Goal: Use online tool/utility: Use online tool/utility

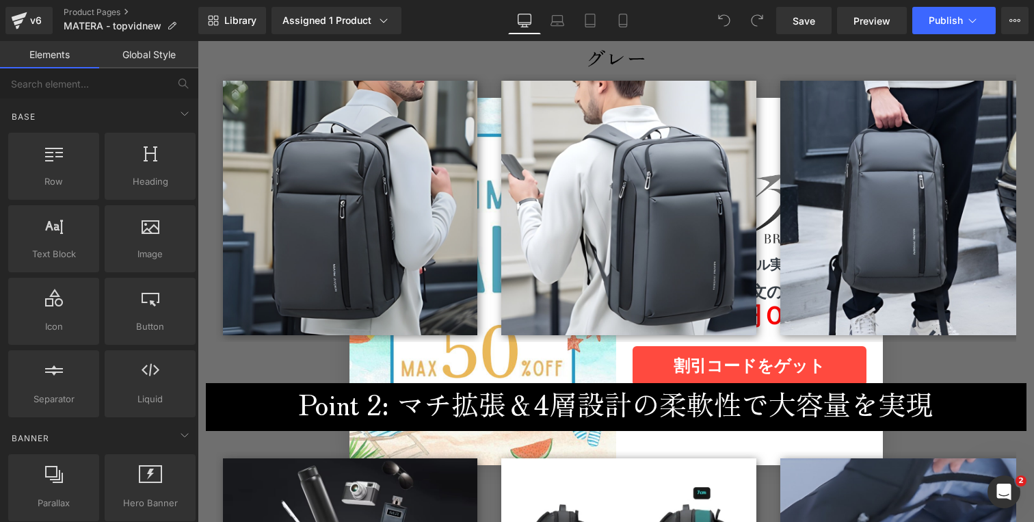
click at [320, 256] on img at bounding box center [350, 208] width 255 height 255
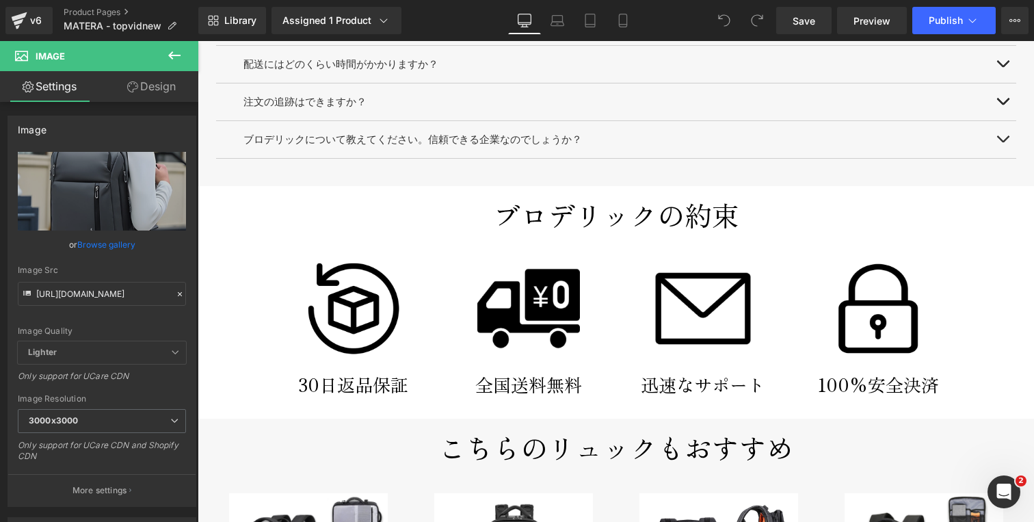
scroll to position [5589, 0]
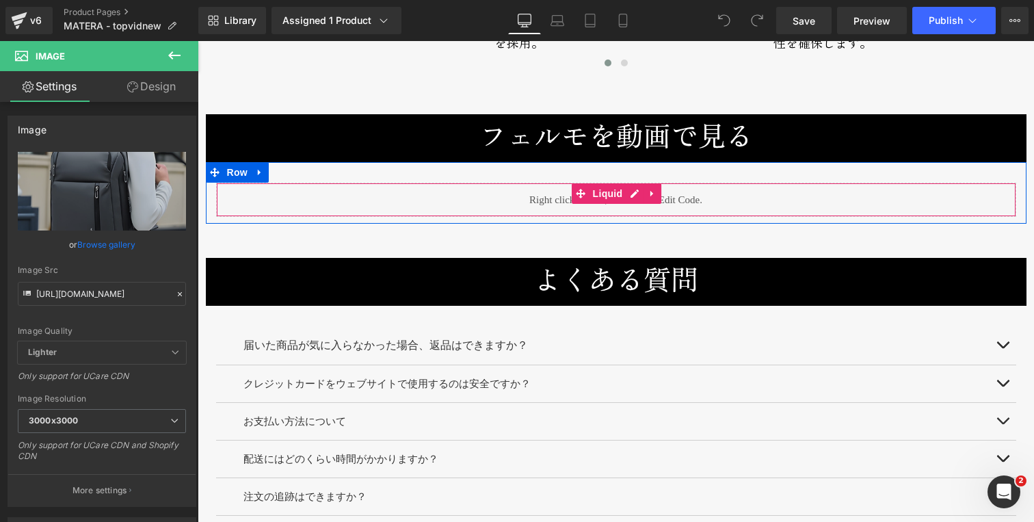
click at [629, 195] on div "Liquid" at bounding box center [616, 200] width 800 height 34
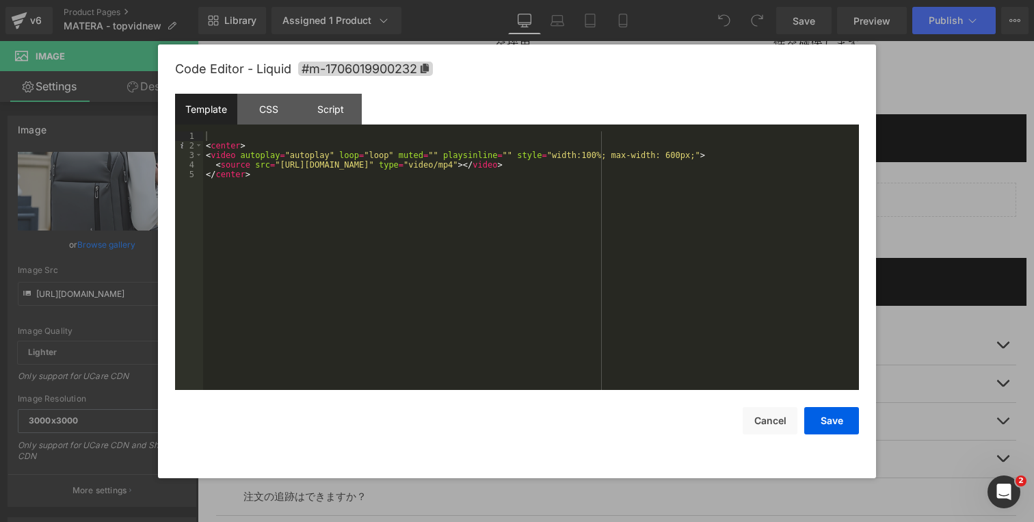
click at [280, 166] on div "< center > < video autoplay = "autoplay" loop = "loop" muted = "" playsinline =…" at bounding box center [531, 270] width 656 height 278
click at [639, 164] on div "< center > < video autoplay = "autoplay" loop = "loop" muted = "" playsinline =…" at bounding box center [531, 270] width 656 height 278
click at [832, 425] on button "Save" at bounding box center [831, 420] width 55 height 27
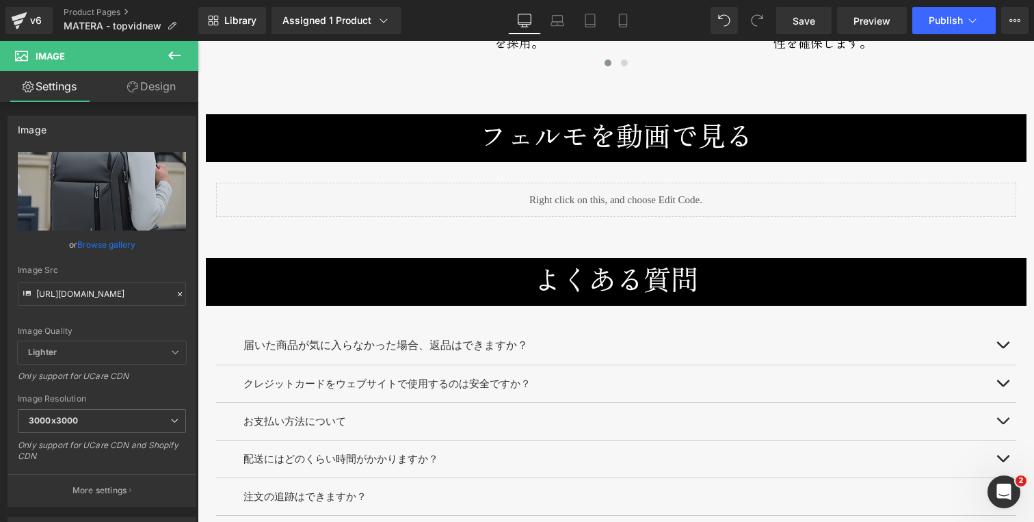
click at [462, 137] on h3 "フェルモを動画で見る" at bounding box center [616, 134] width 800 height 41
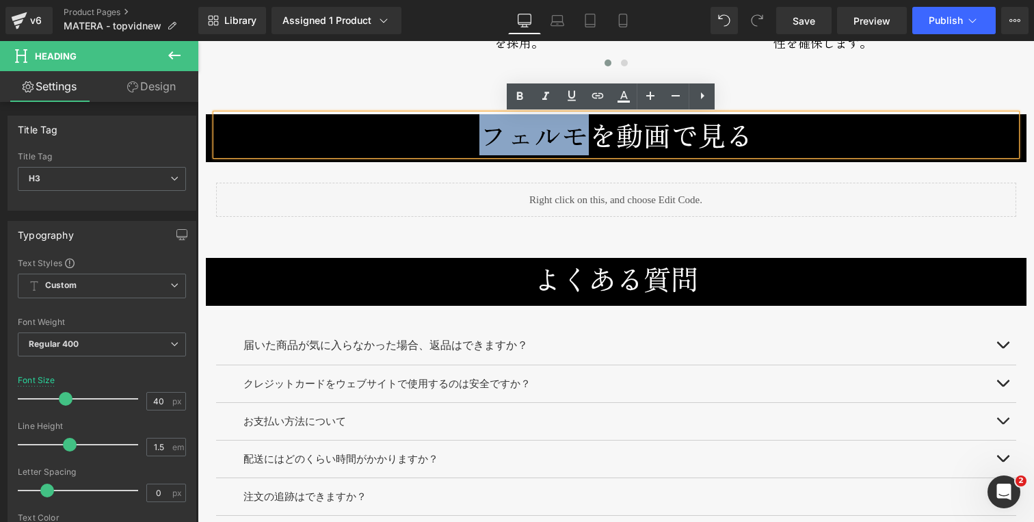
drag, startPoint x: 466, startPoint y: 137, endPoint x: 575, endPoint y: 141, distance: 109.5
click at [575, 141] on h3 "フェルモを動画で見る" at bounding box center [616, 134] width 800 height 41
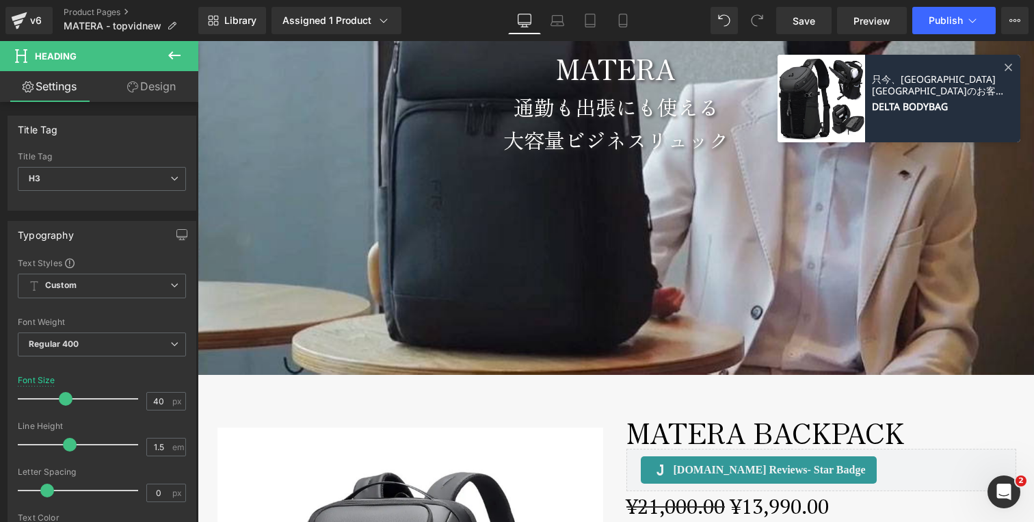
scroll to position [57, 0]
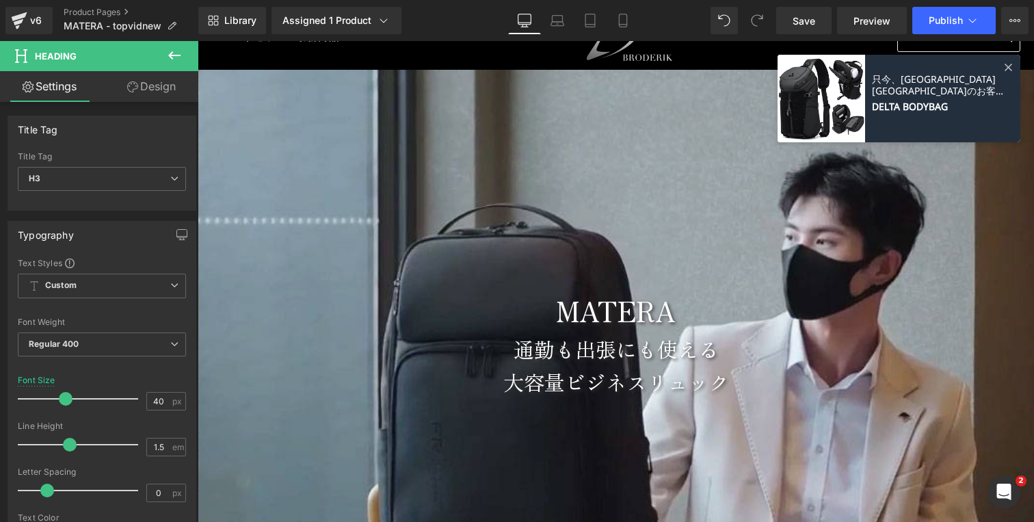
click at [393, 178] on div at bounding box center [616, 343] width 836 height 547
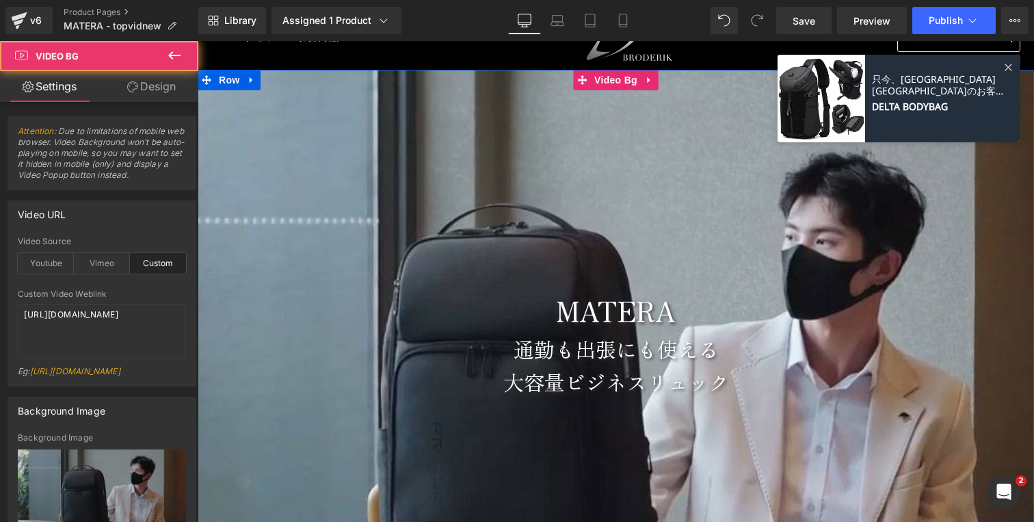
click at [365, 215] on div at bounding box center [616, 343] width 836 height 547
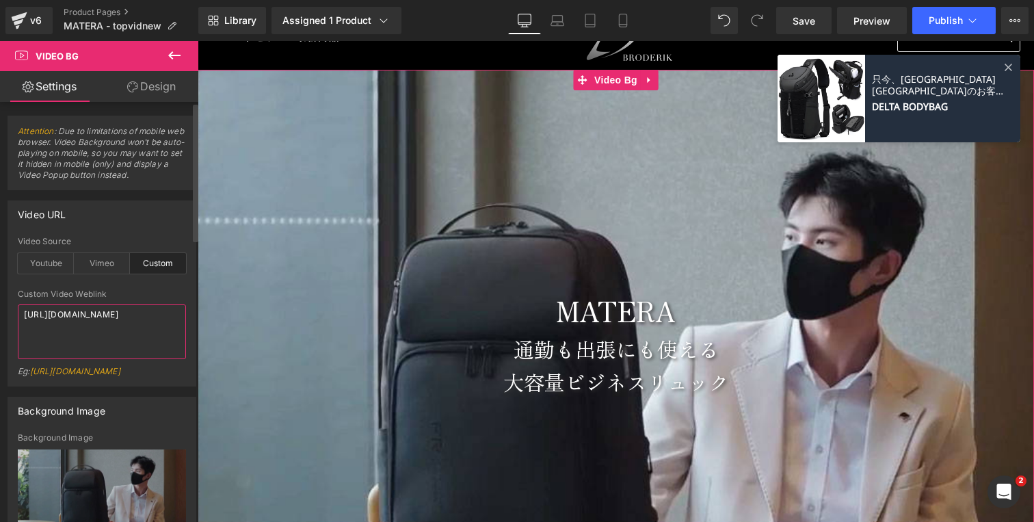
drag, startPoint x: 33, startPoint y: 321, endPoint x: 1, endPoint y: 289, distance: 45.0
click at [0, 291] on div "Video URL custom Video Source Youtube Vimeo Custom Youtube Weblink [URL][DOMAIN…" at bounding box center [102, 288] width 205 height 196
paste textarea "ef6cf17e6c8a490da90e2357dd1a8d96"
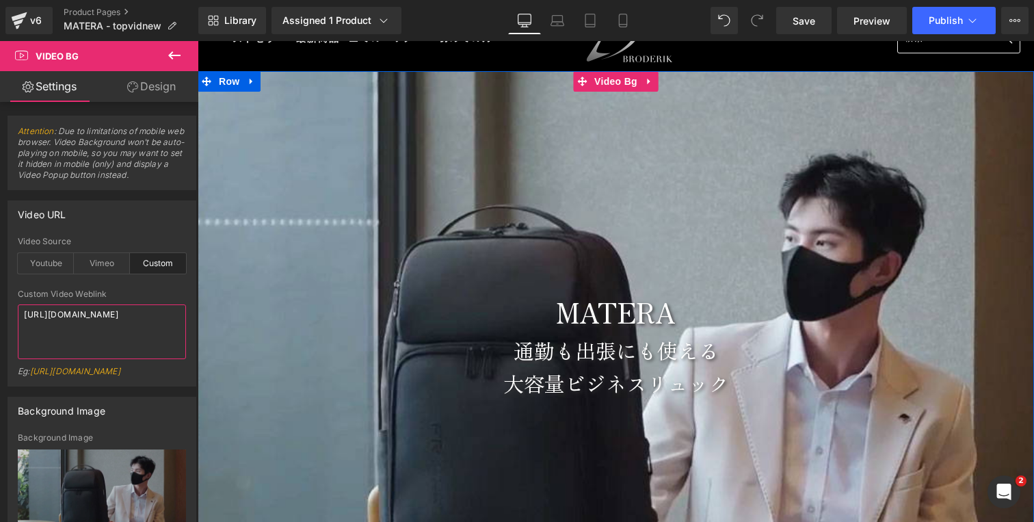
scroll to position [58, 0]
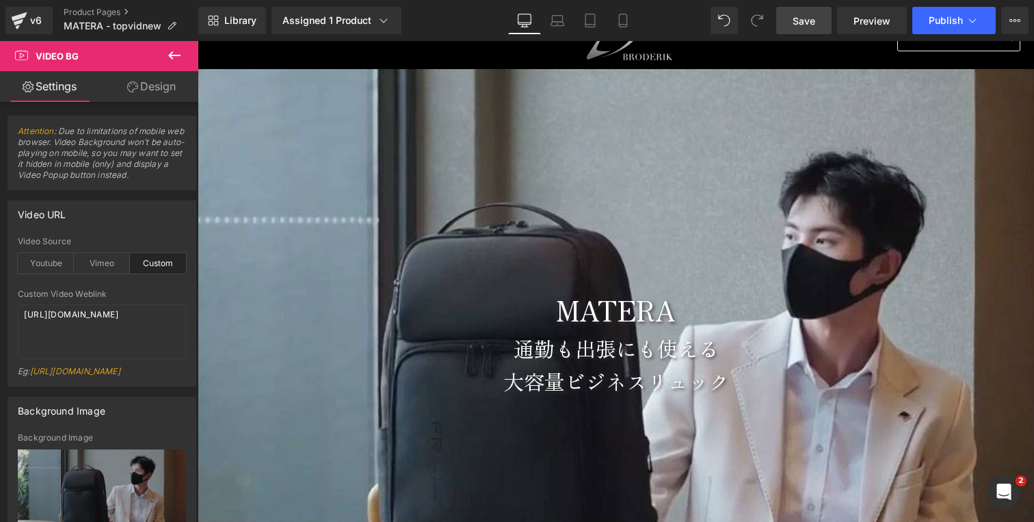
click at [796, 21] on span "Save" at bounding box center [804, 21] width 23 height 14
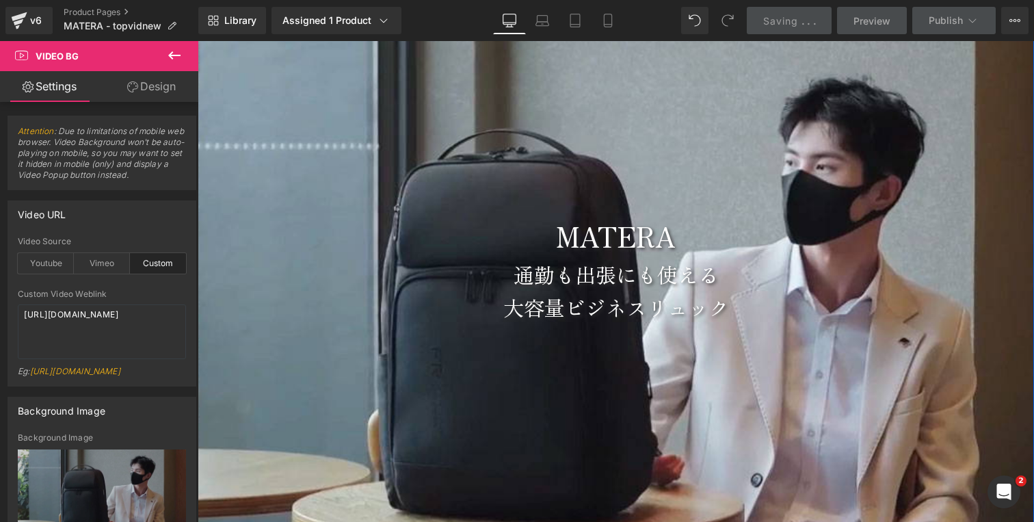
scroll to position [134, 0]
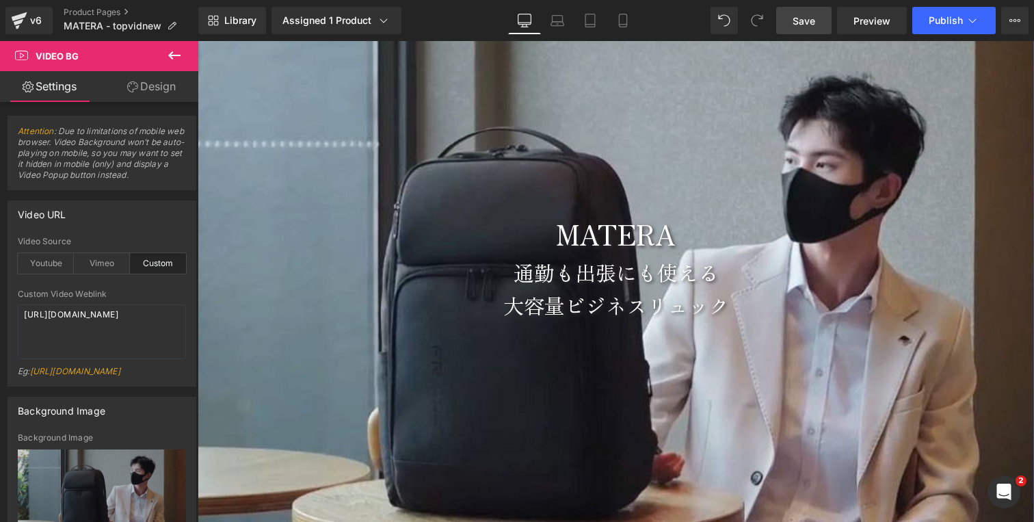
click at [431, 127] on div at bounding box center [616, 266] width 836 height 547
drag, startPoint x: 19, startPoint y: 309, endPoint x: 2, endPoint y: 265, distance: 47.0
click at [0, 269] on div "Video URL custom Video Source Youtube Vimeo Custom Youtube Weblink [URL][DOMAIN…" at bounding box center [102, 288] width 205 height 196
paste textarea "3f12c00c9f1d430c99f4877524d09d7f"
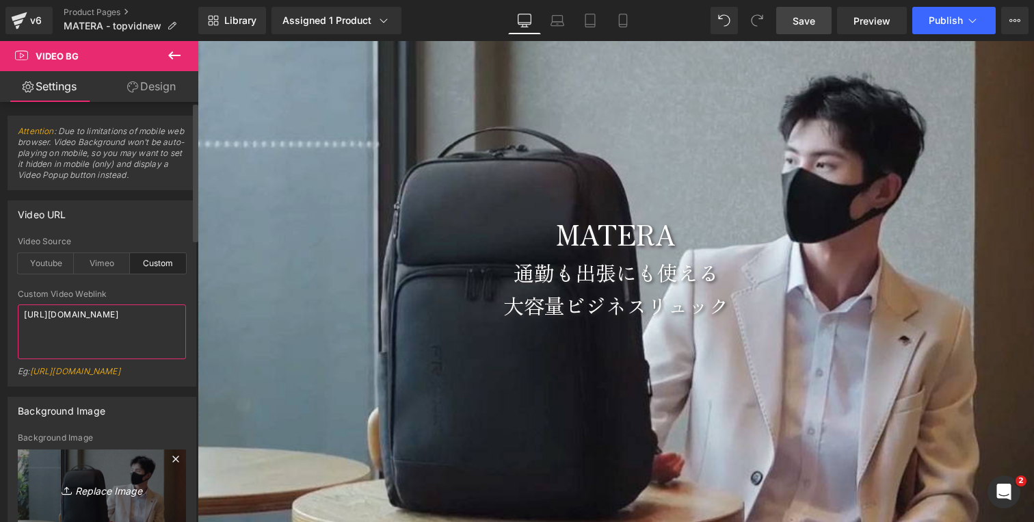
type textarea "[URL][DOMAIN_NAME]"
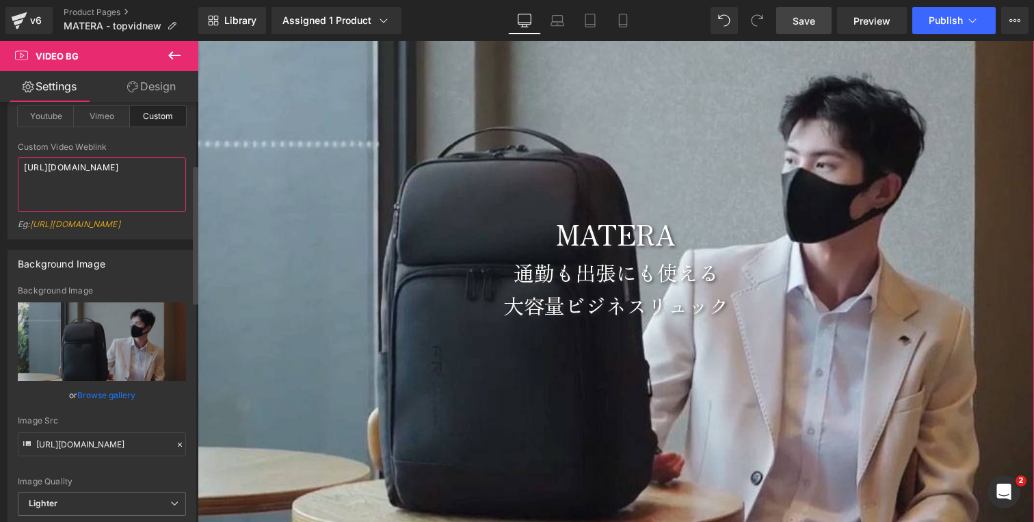
scroll to position [189, 0]
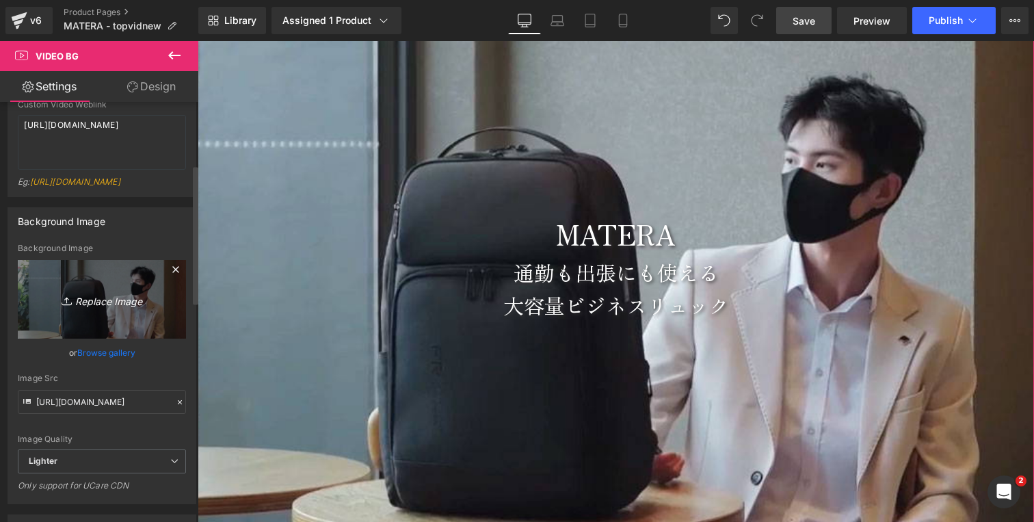
click at [92, 308] on icon "Replace Image" at bounding box center [101, 299] width 109 height 17
type input "C:\fakepath\matera-topvid-1000x562-2000kbps2-thumb.jpg"
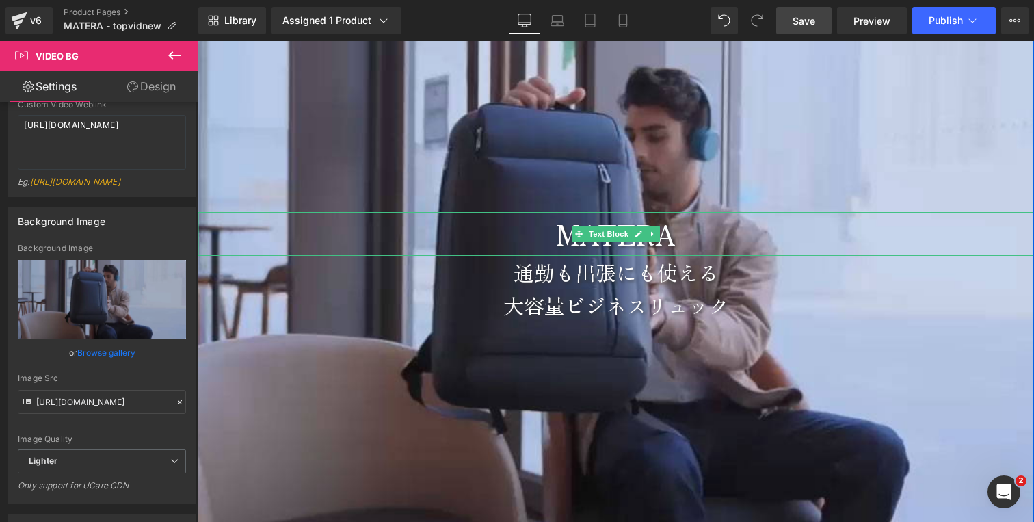
scroll to position [347, 0]
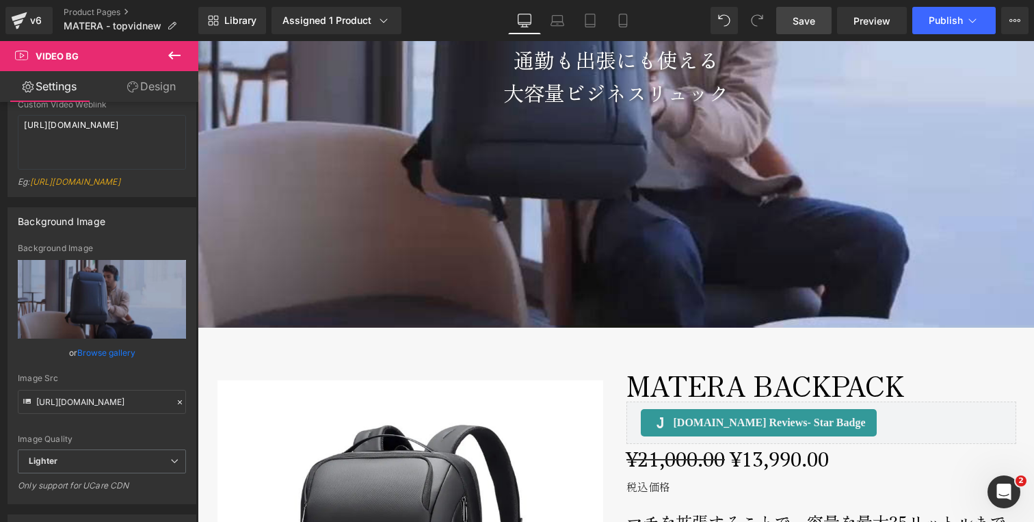
click at [806, 20] on span "Save" at bounding box center [804, 21] width 23 height 14
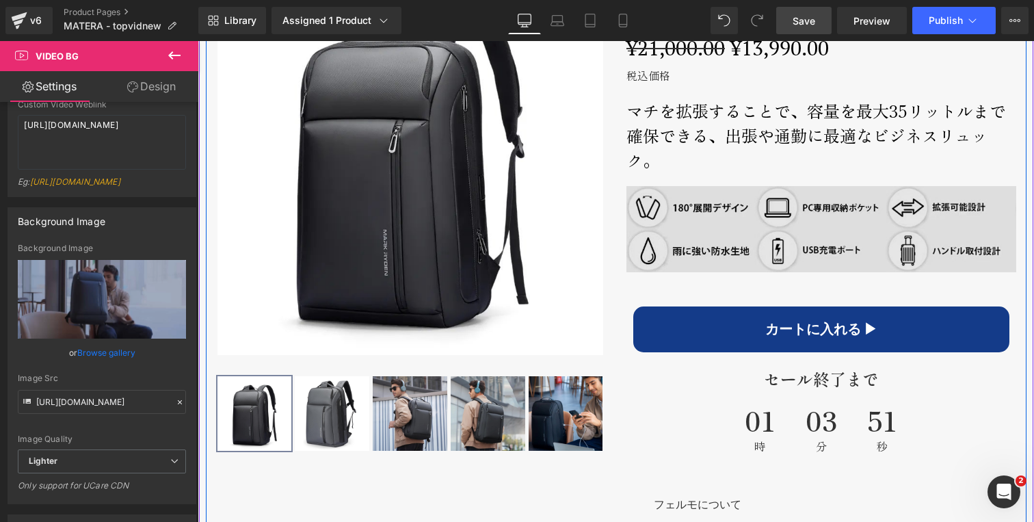
scroll to position [783, 0]
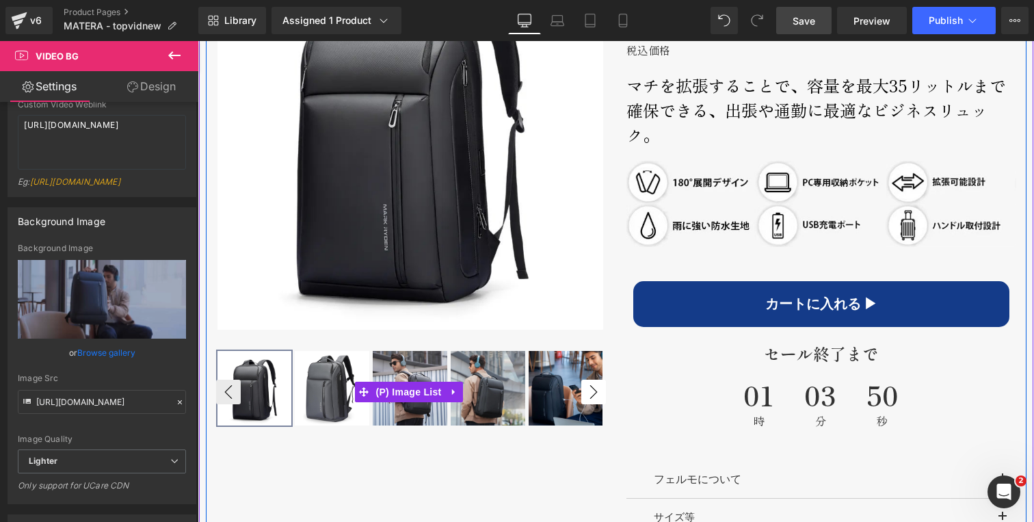
click at [590, 389] on button "›" at bounding box center [593, 392] width 25 height 25
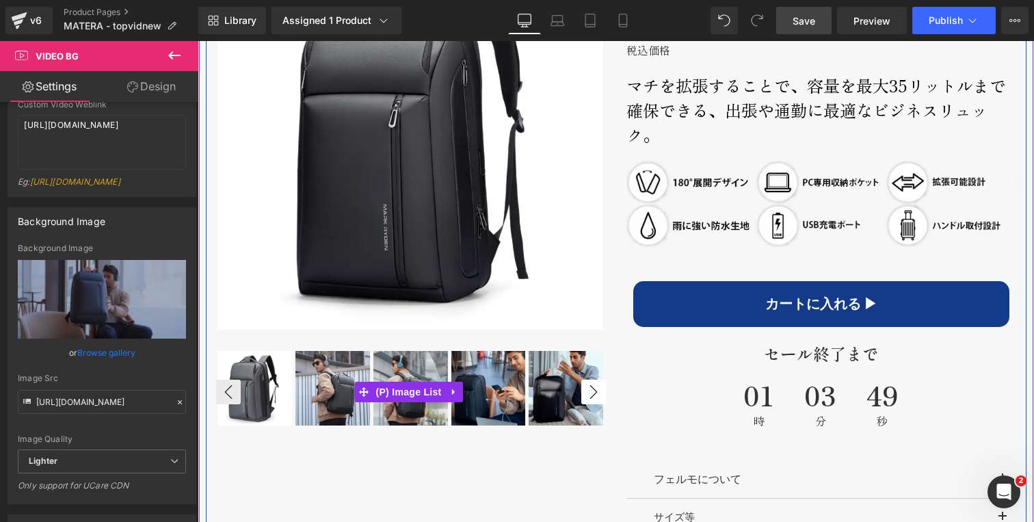
click at [590, 390] on button "›" at bounding box center [593, 392] width 25 height 25
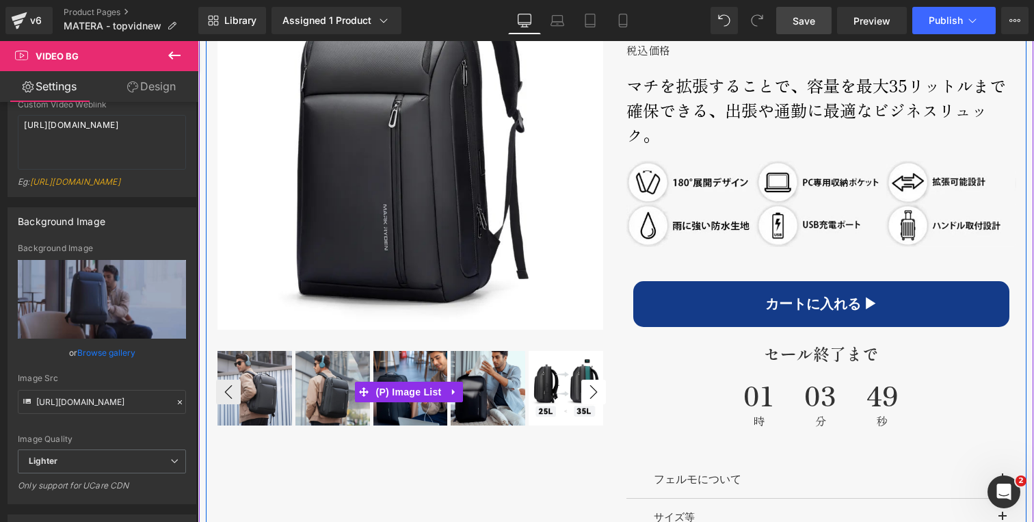
click at [590, 390] on button "›" at bounding box center [593, 392] width 25 height 25
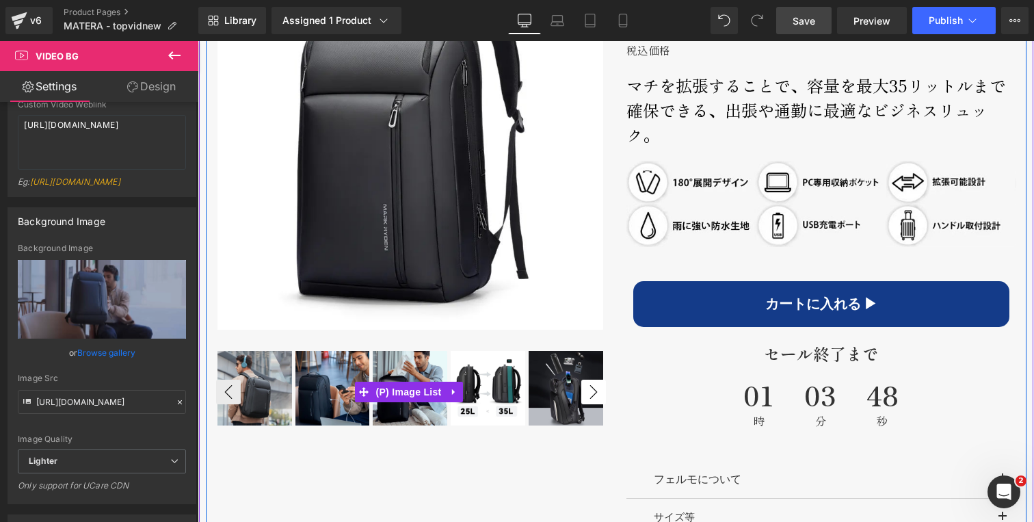
click at [590, 390] on button "›" at bounding box center [593, 392] width 25 height 25
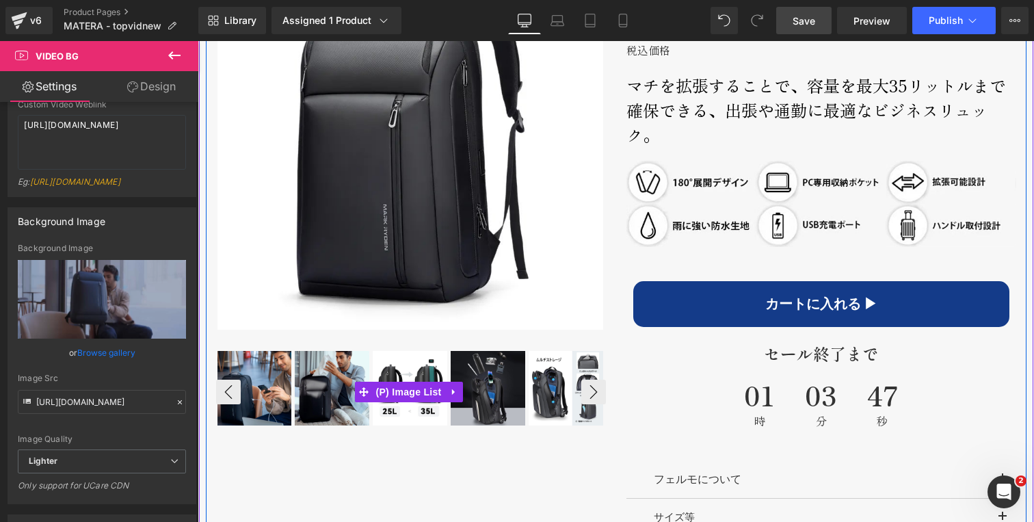
click at [487, 371] on img at bounding box center [488, 388] width 75 height 75
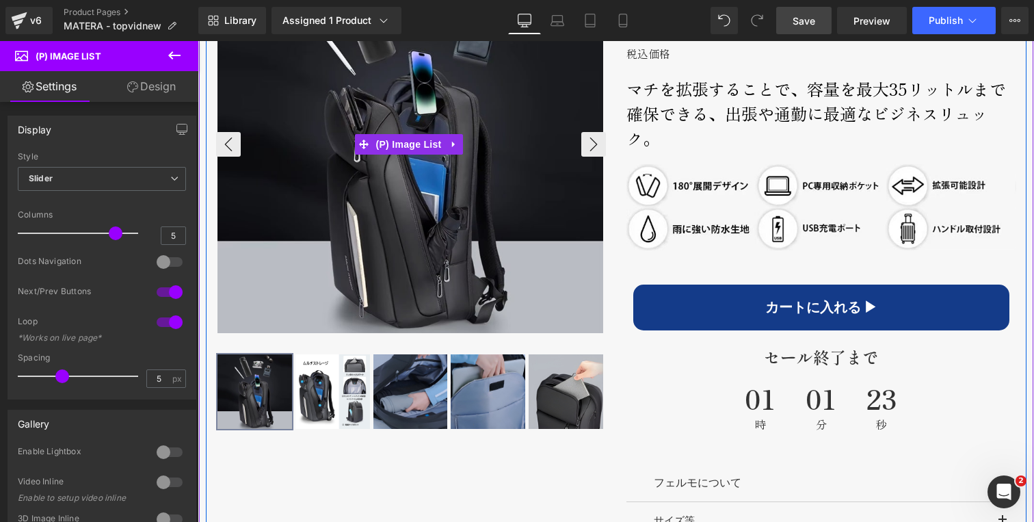
scroll to position [818, 0]
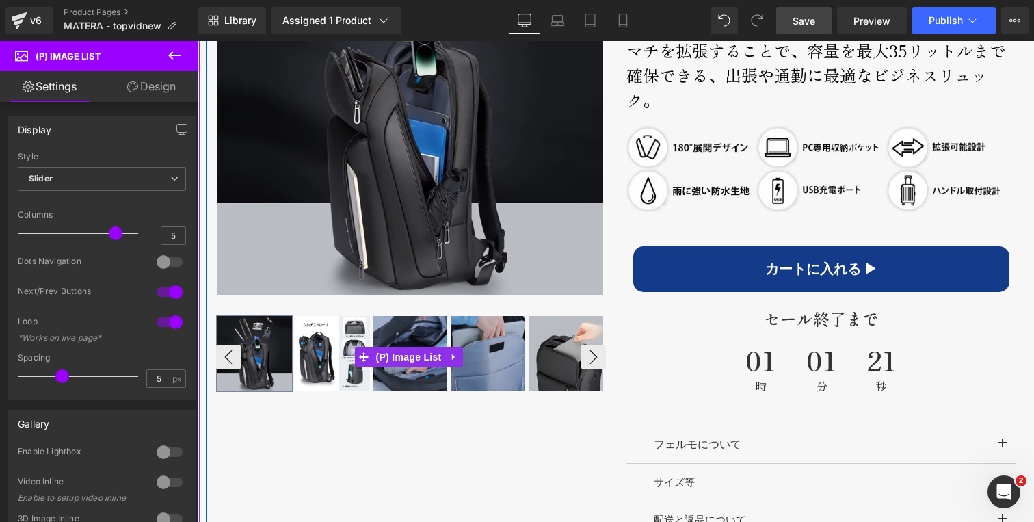
click at [339, 351] on img at bounding box center [332, 353] width 75 height 75
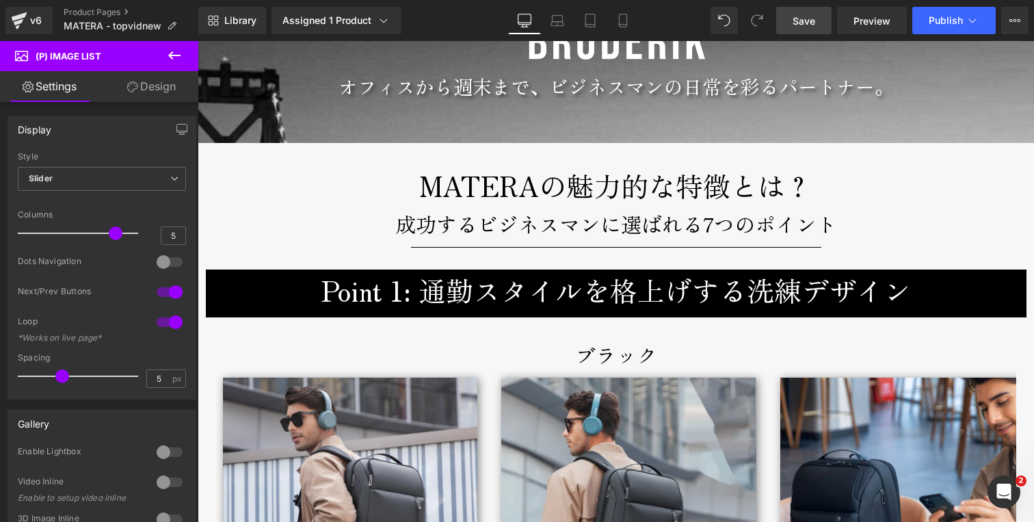
scroll to position [1496, 0]
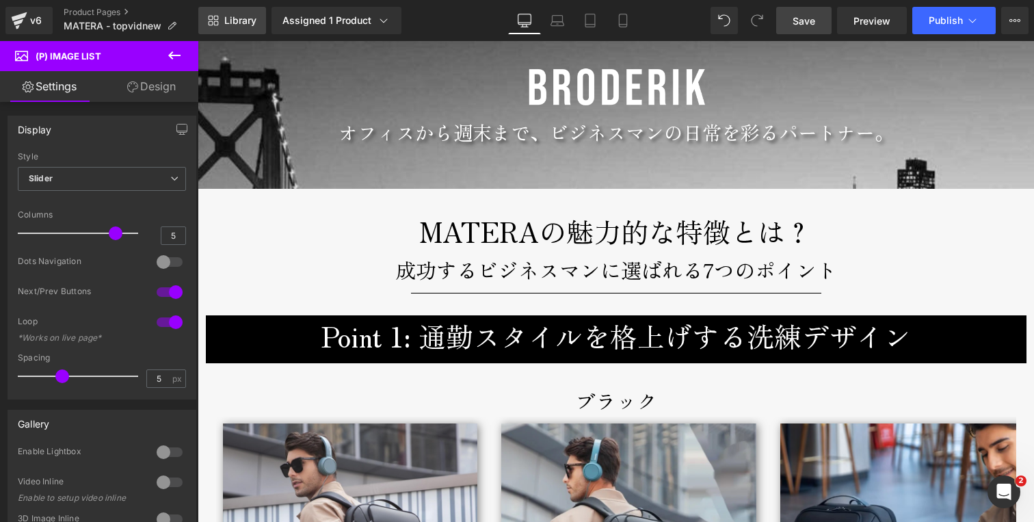
click at [226, 16] on span "Library" at bounding box center [240, 20] width 32 height 12
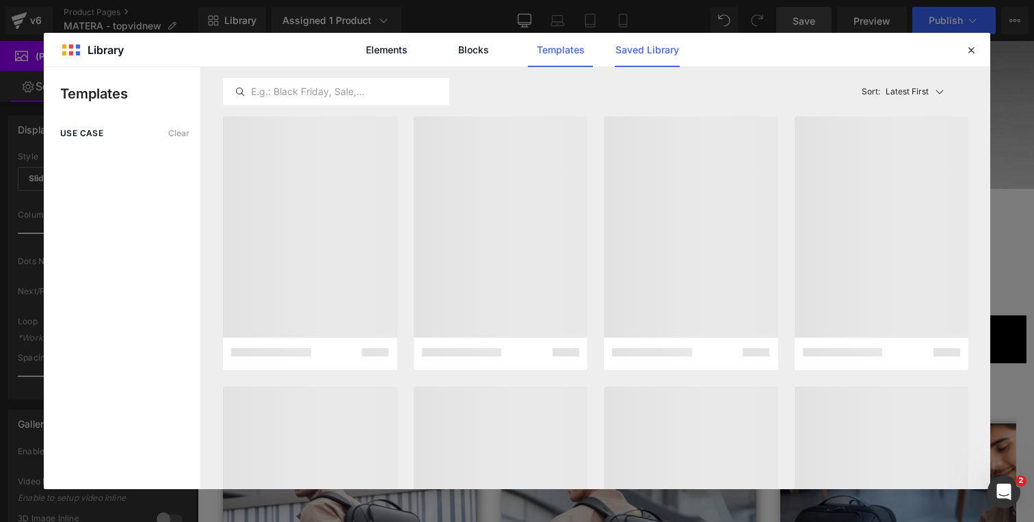
click at [0, 0] on link "Saved Library" at bounding box center [0, 0] width 0 height 0
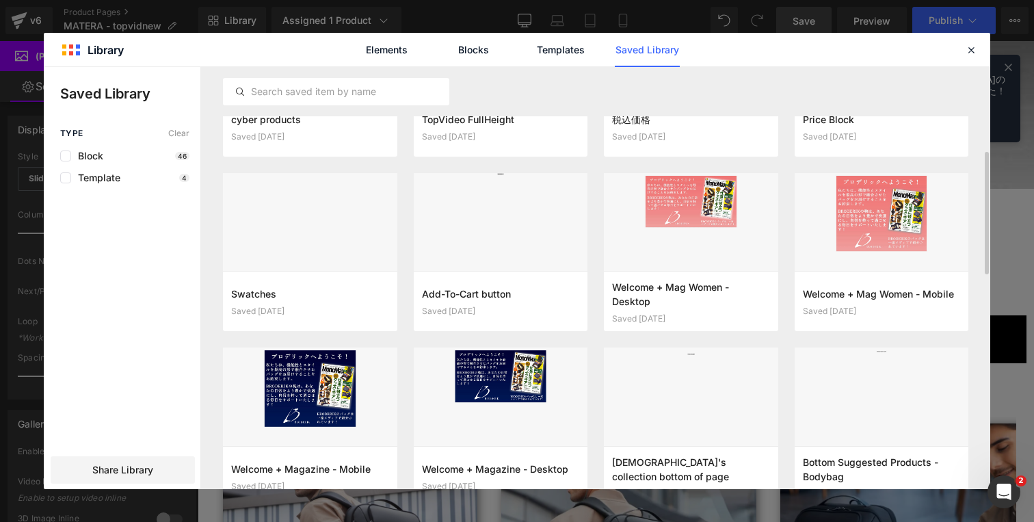
scroll to position [340, 0]
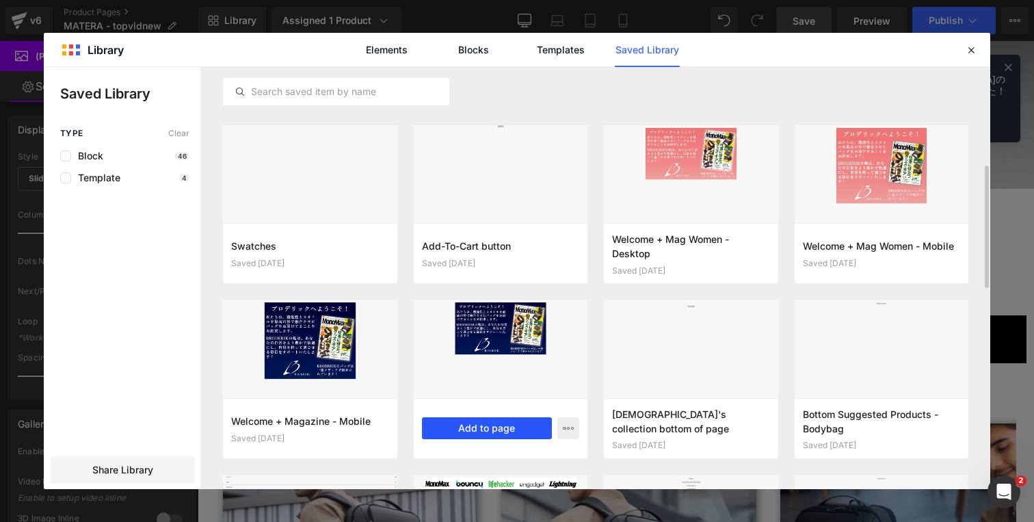
click at [482, 425] on button "Add to page" at bounding box center [487, 428] width 131 height 22
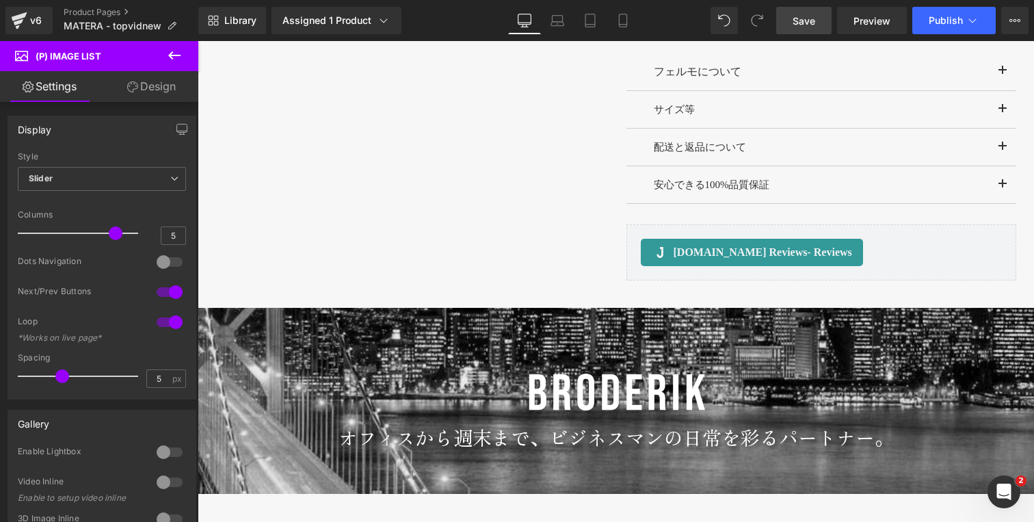
scroll to position [1402, 0]
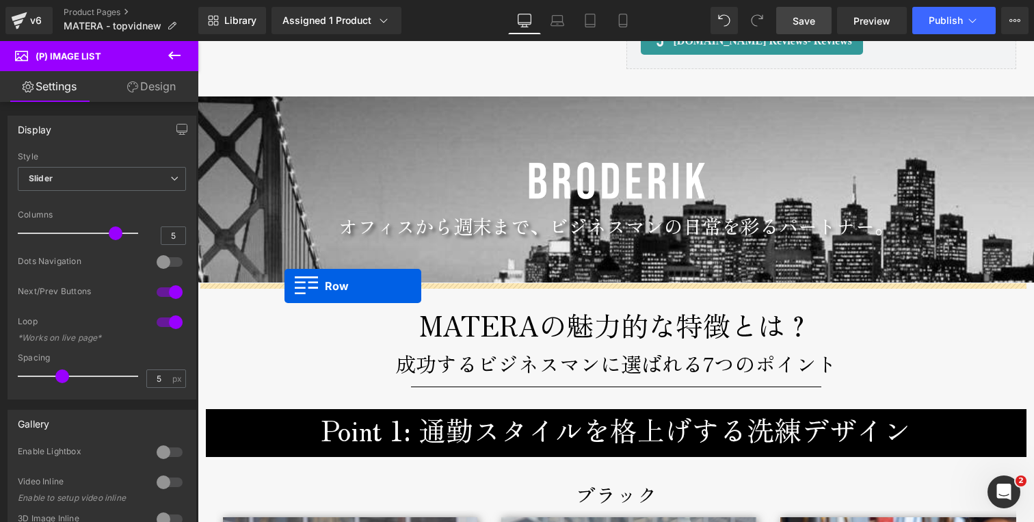
drag, startPoint x: 204, startPoint y: 227, endPoint x: 285, endPoint y: 286, distance: 99.9
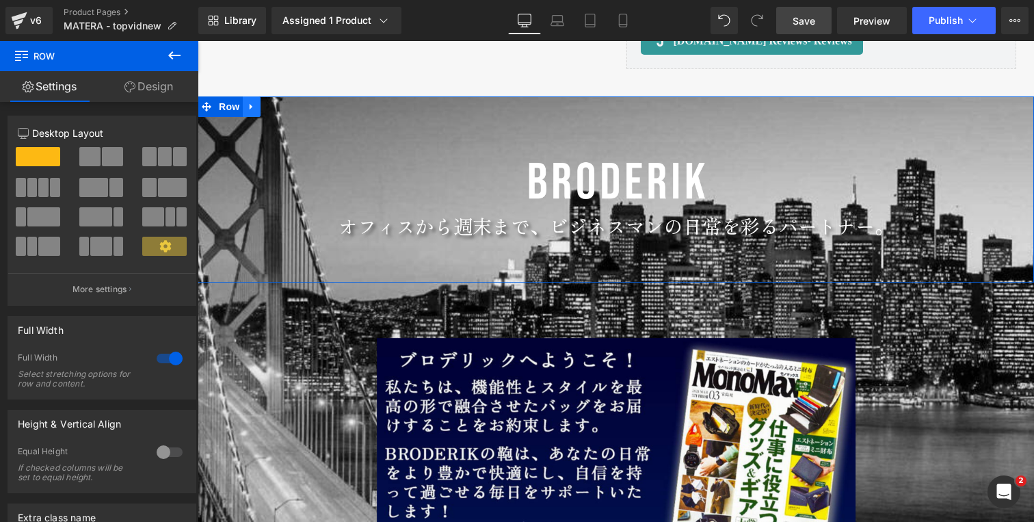
click at [250, 107] on icon at bounding box center [251, 107] width 3 height 6
click at [282, 109] on icon at bounding box center [287, 107] width 10 height 10
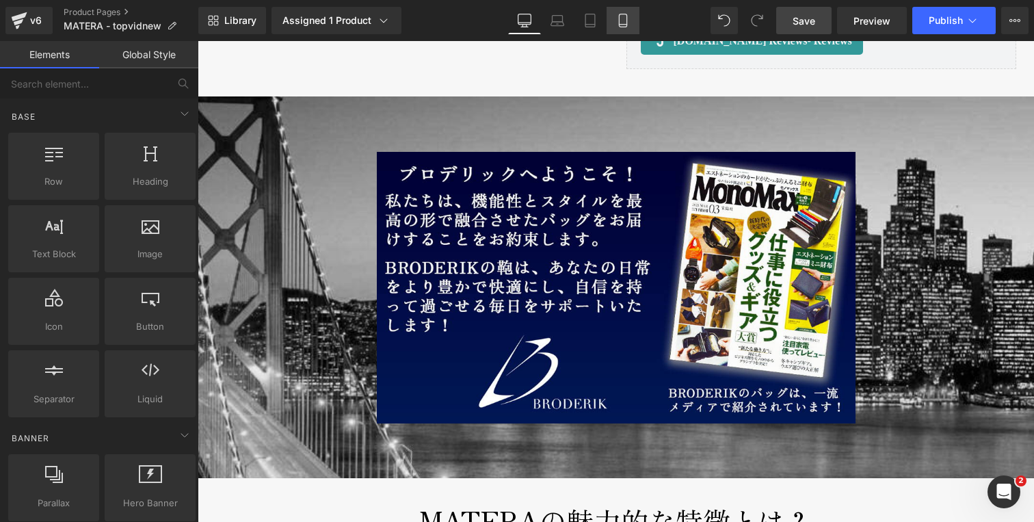
click at [622, 23] on icon at bounding box center [623, 21] width 14 height 14
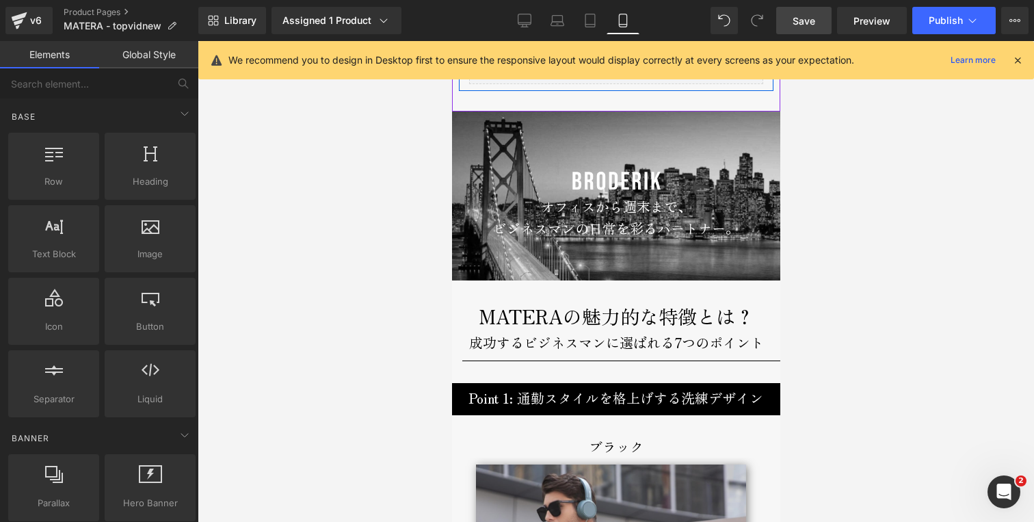
scroll to position [1379, 0]
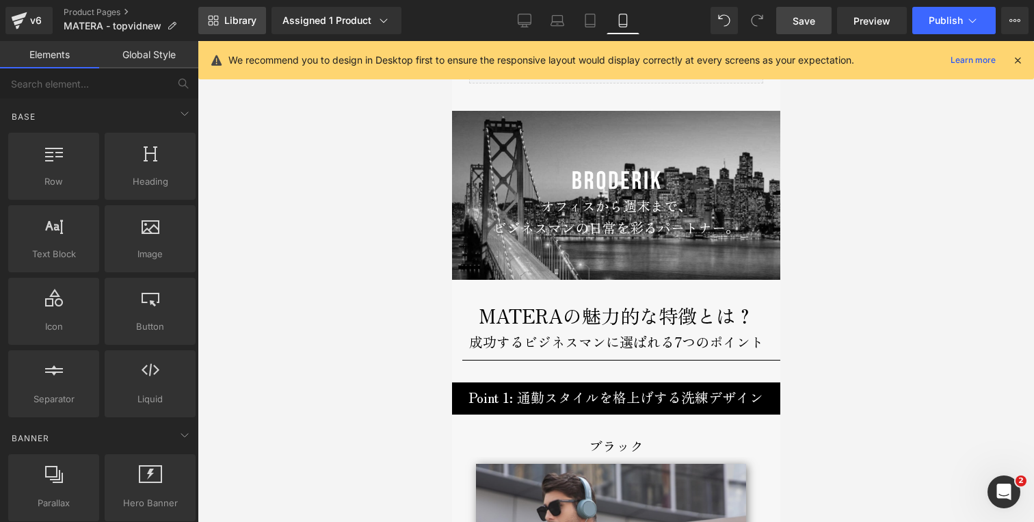
click at [217, 23] on icon at bounding box center [213, 20] width 11 height 11
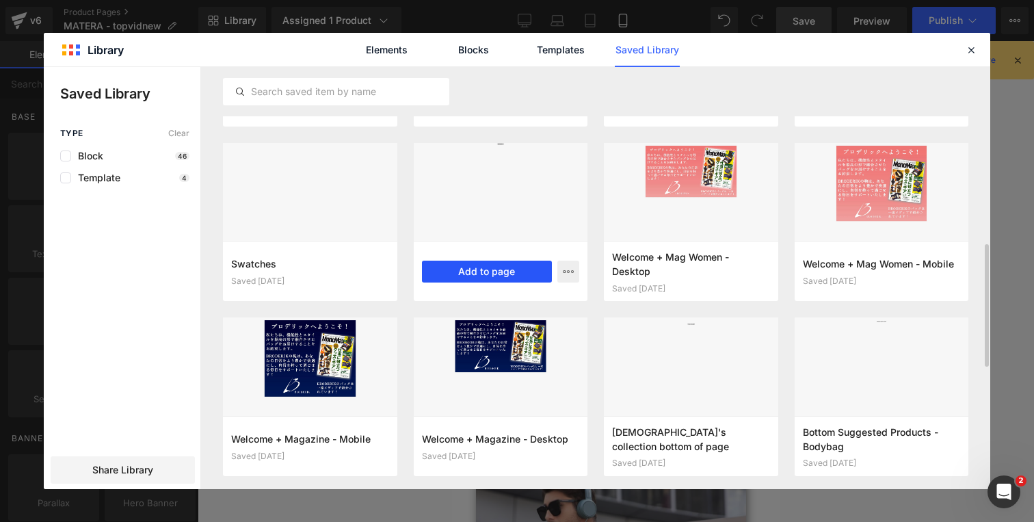
scroll to position [387, 0]
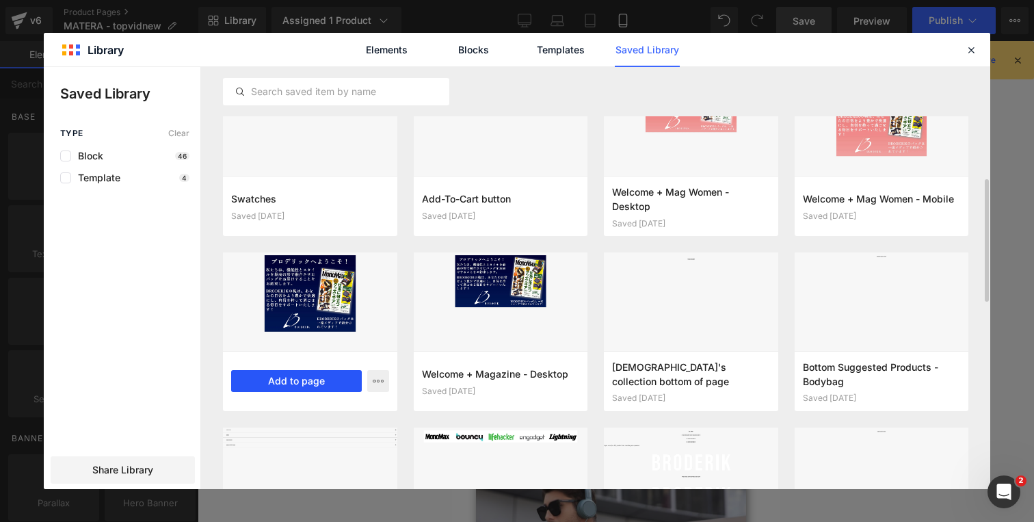
click at [282, 382] on button "Add to page" at bounding box center [296, 381] width 131 height 22
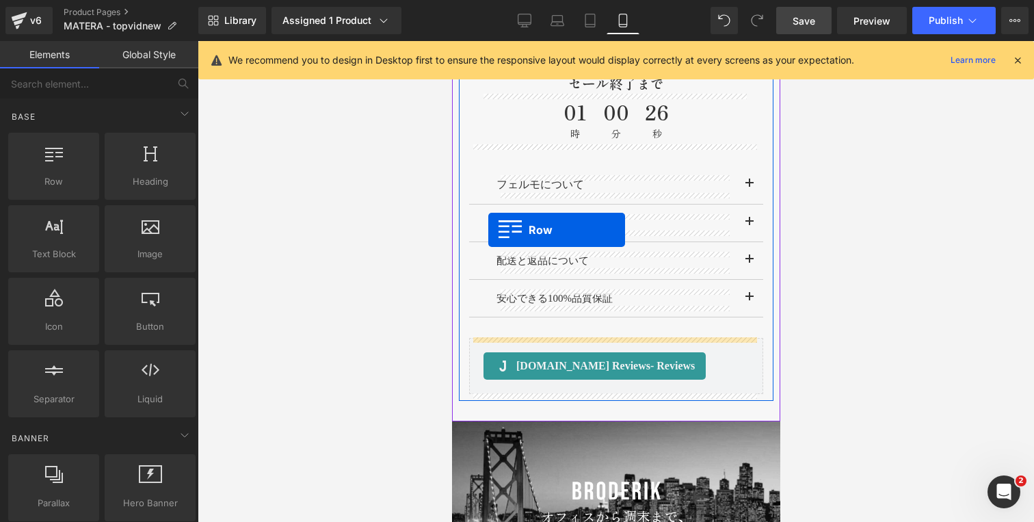
scroll to position [1432, 0]
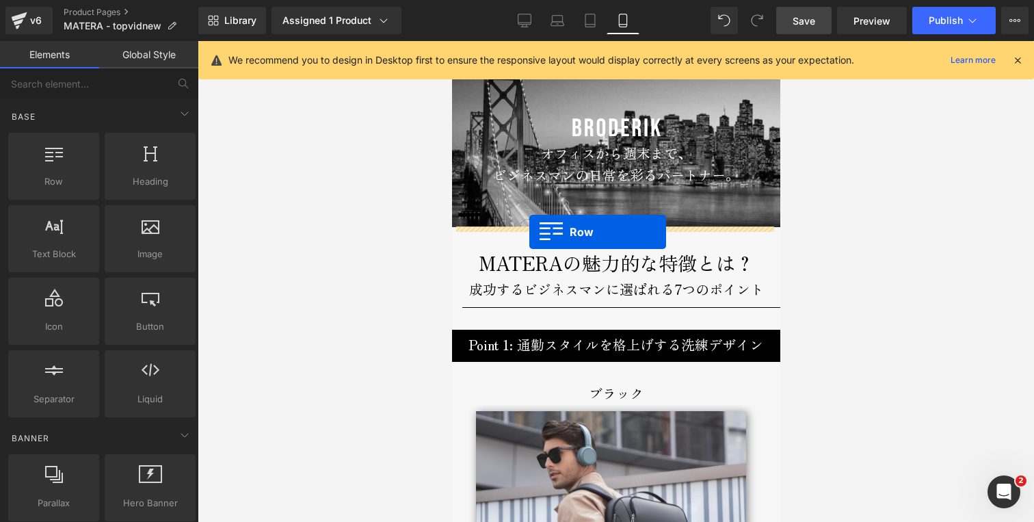
drag, startPoint x: 456, startPoint y: 267, endPoint x: 529, endPoint y: 232, distance: 80.5
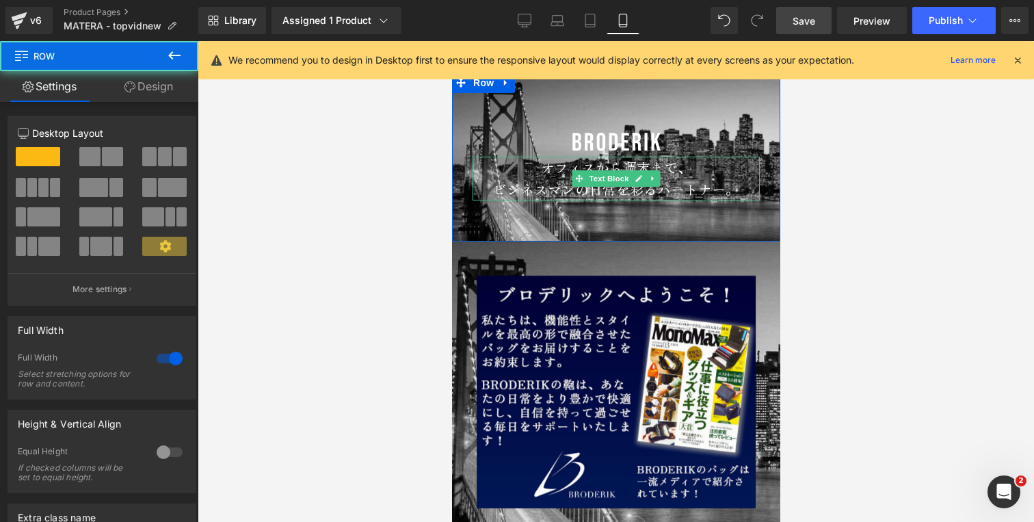
scroll to position [1344, 0]
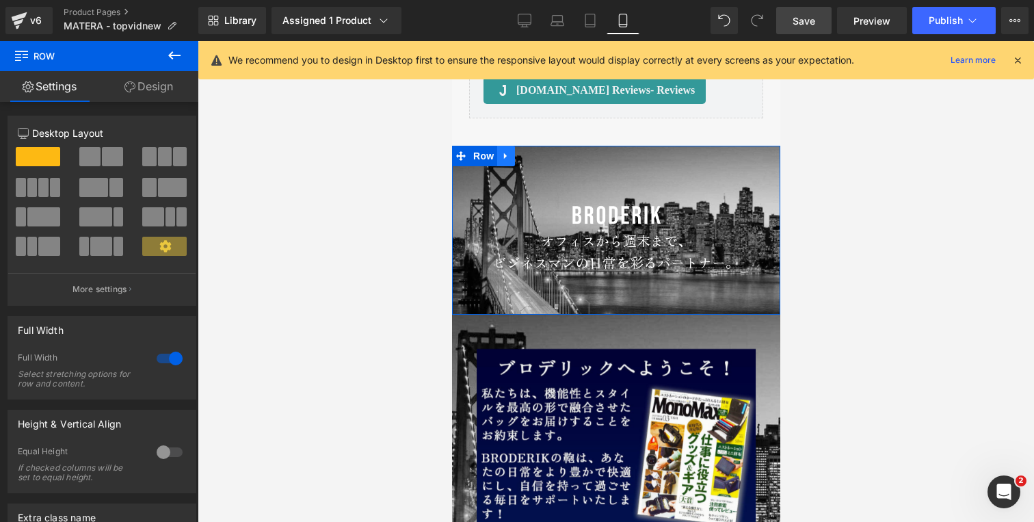
click at [505, 151] on icon at bounding box center [506, 155] width 10 height 10
click at [538, 153] on icon at bounding box center [541, 156] width 10 height 10
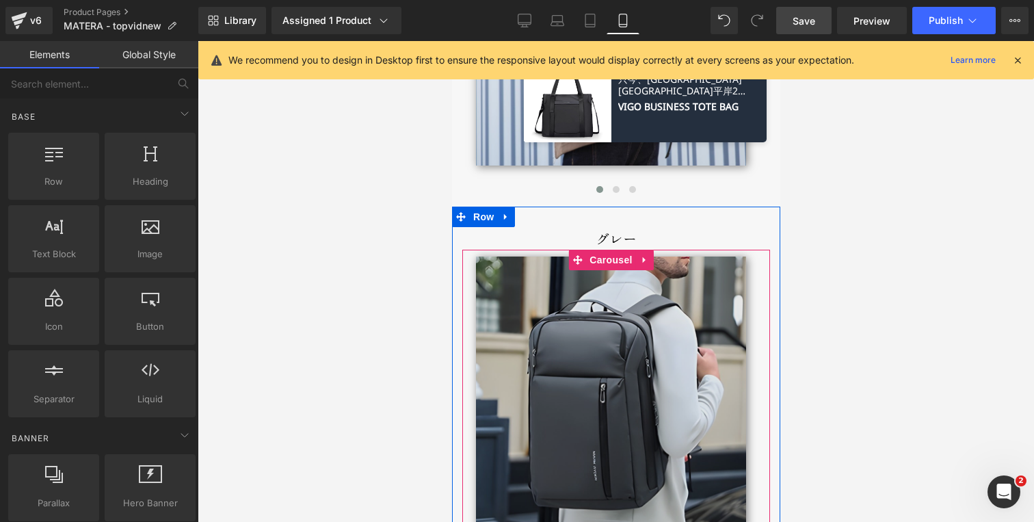
scroll to position [2003, 0]
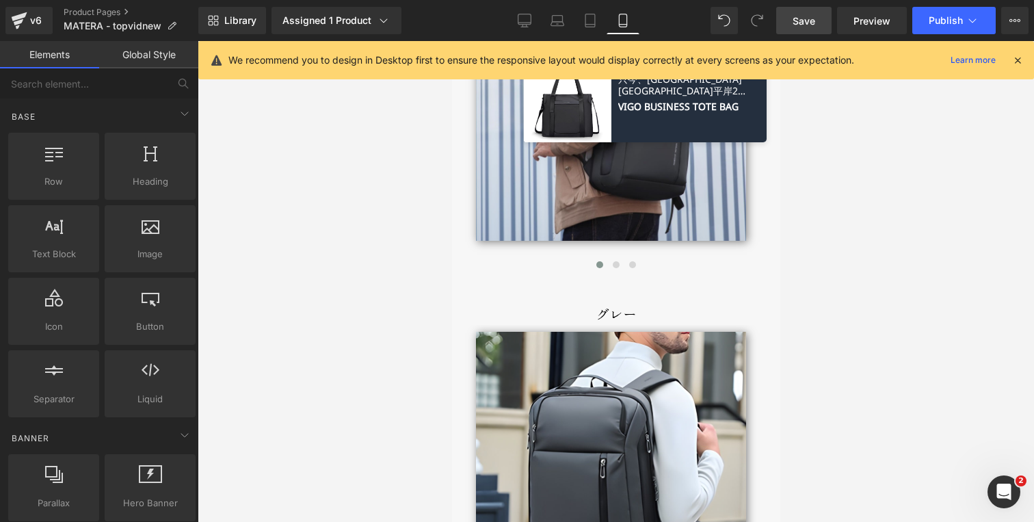
click at [807, 18] on span "Save" at bounding box center [804, 21] width 23 height 14
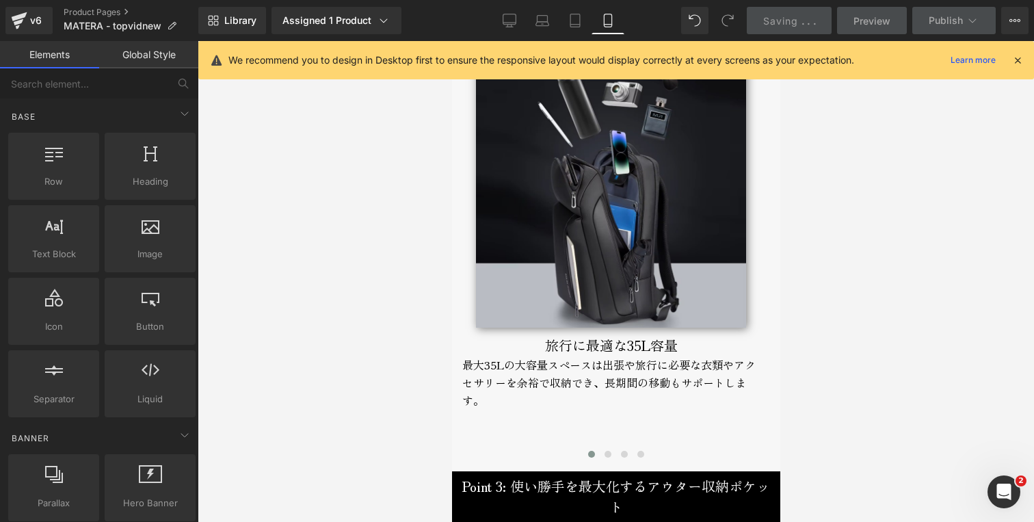
scroll to position [2451, 0]
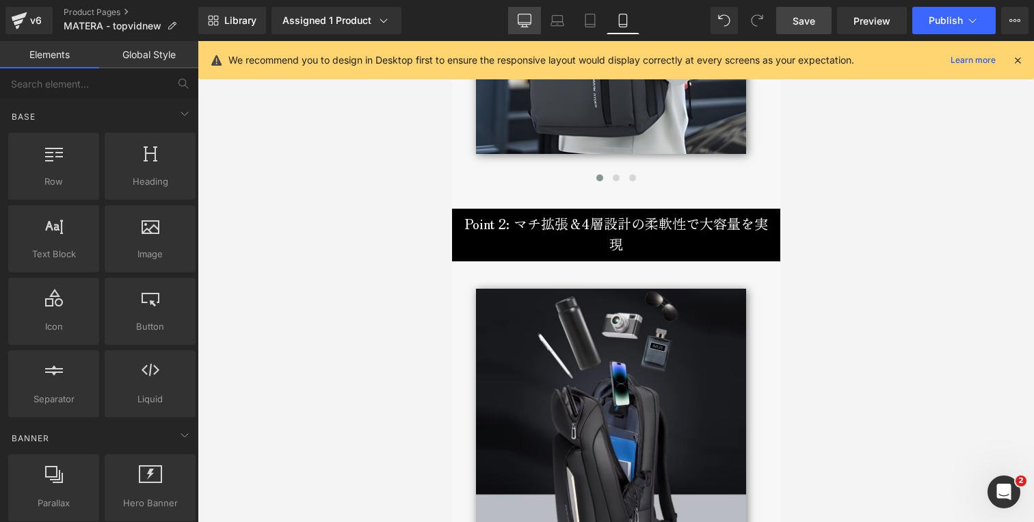
click at [529, 20] on icon at bounding box center [525, 21] width 14 height 14
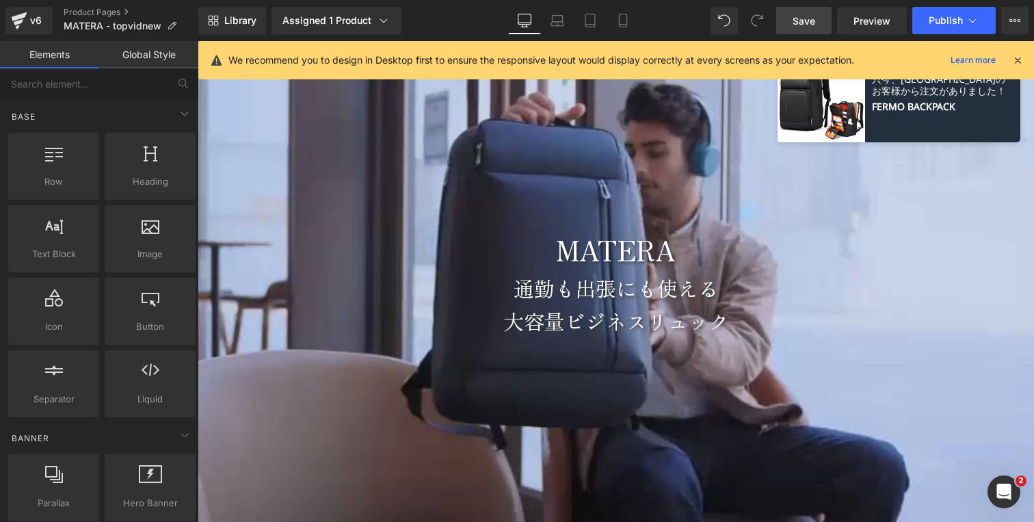
scroll to position [109, 0]
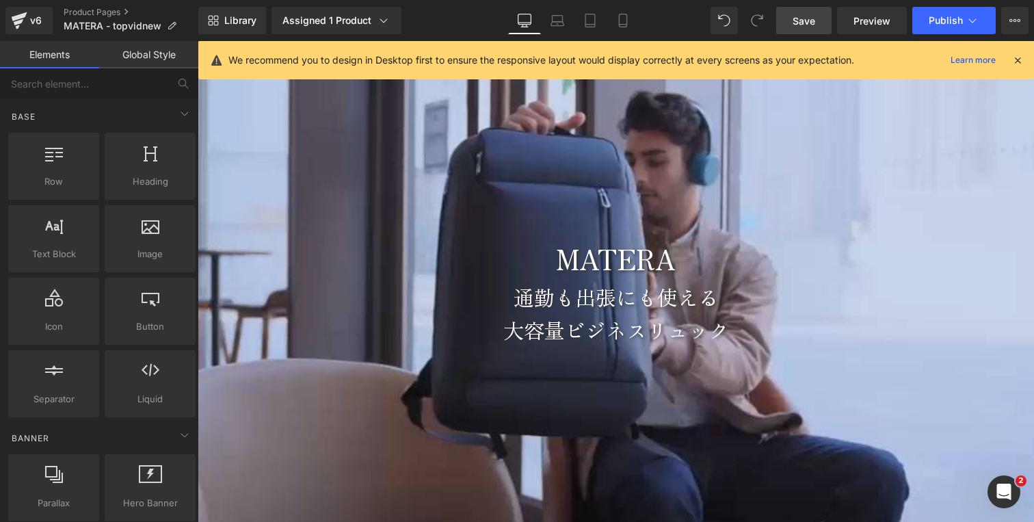
click at [1018, 64] on icon at bounding box center [1018, 60] width 12 height 12
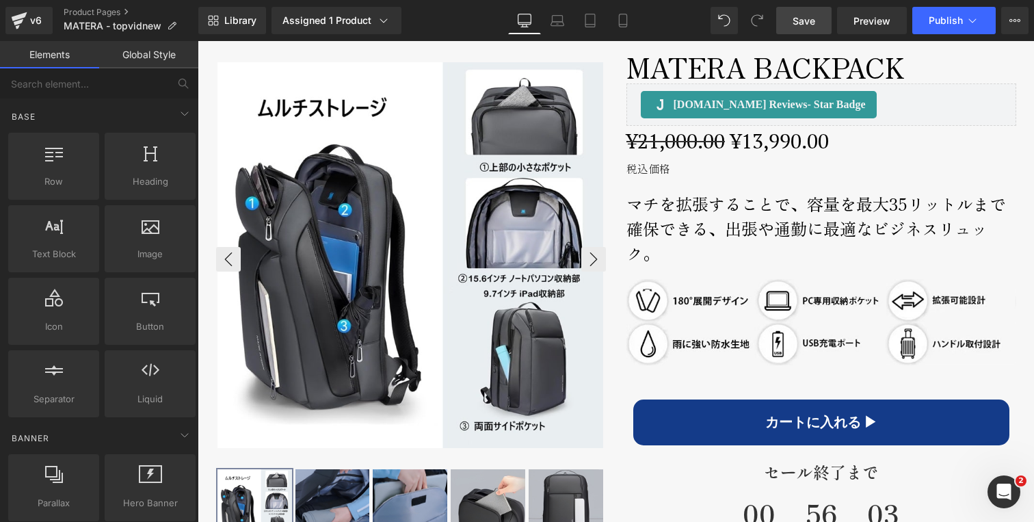
scroll to position [668, 0]
